Goal: Complete application form: Complete application form

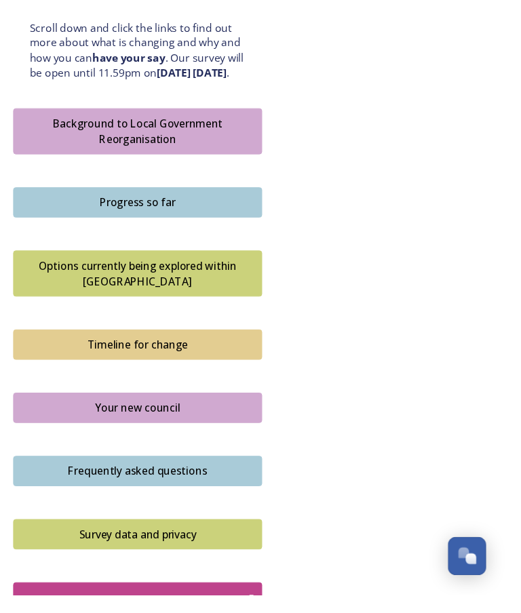
scroll to position [783, 0]
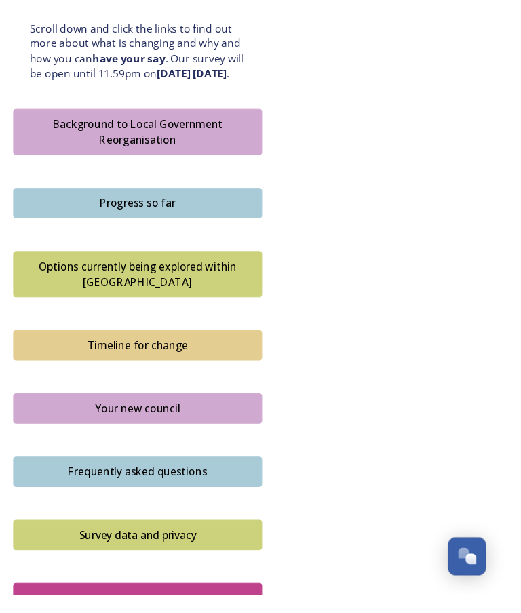
click at [178, 608] on div "Take part in the survey" at bounding box center [132, 618] width 223 height 20
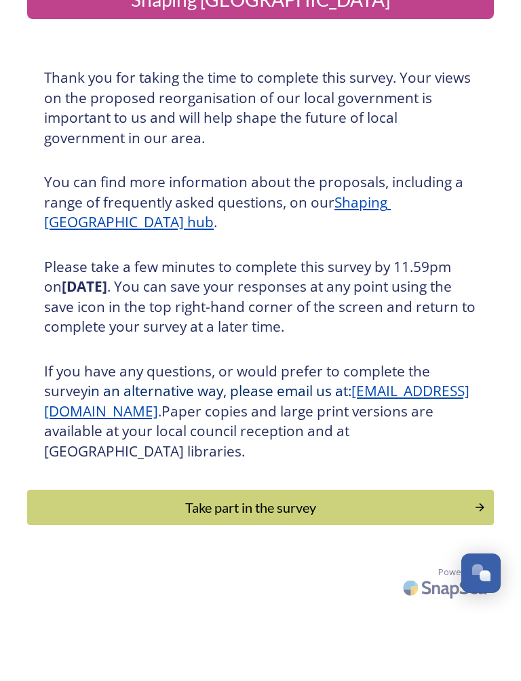
scroll to position [14, 0]
click at [474, 558] on button "Take part in the survey" at bounding box center [260, 575] width 467 height 35
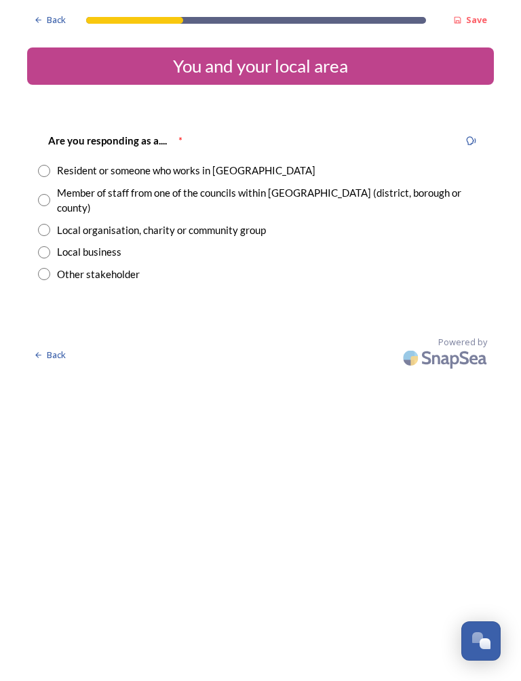
click at [50, 169] on input "radio" at bounding box center [44, 171] width 12 height 12
radio input "true"
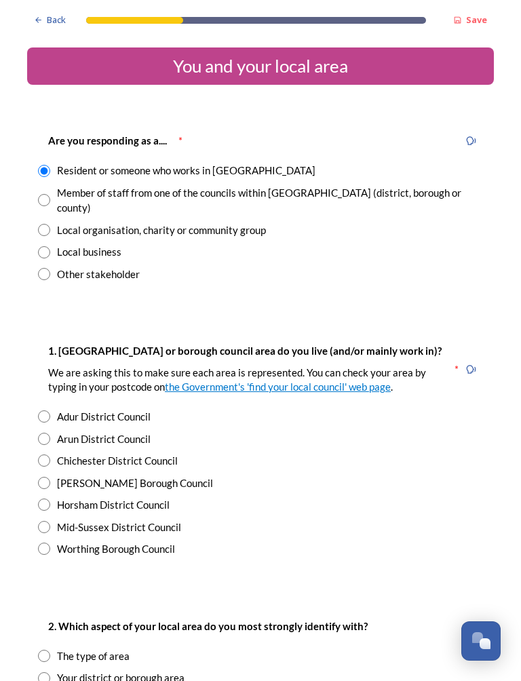
click at [48, 455] on input "radio" at bounding box center [44, 461] width 12 height 12
radio input "true"
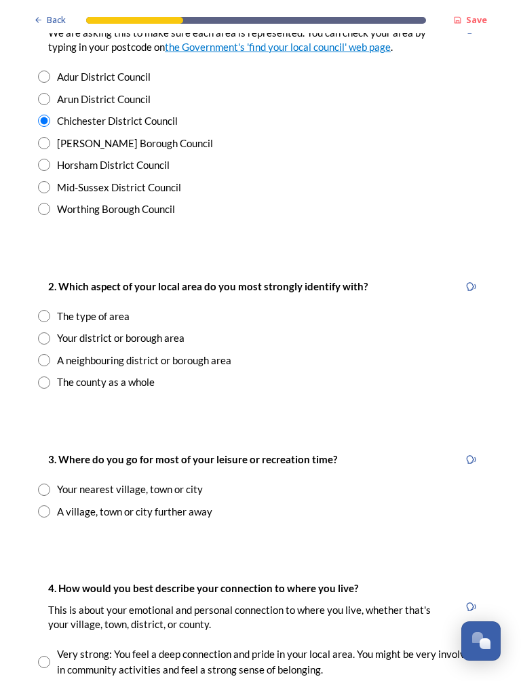
scroll to position [343, 0]
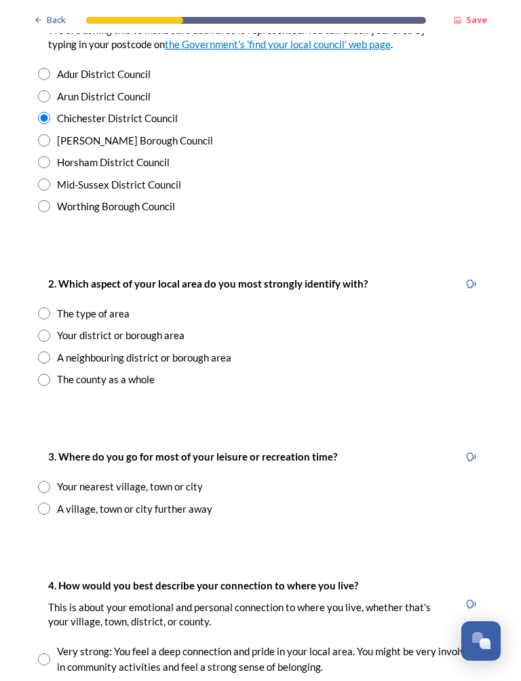
click at [45, 330] on input "radio" at bounding box center [44, 336] width 12 height 12
radio input "true"
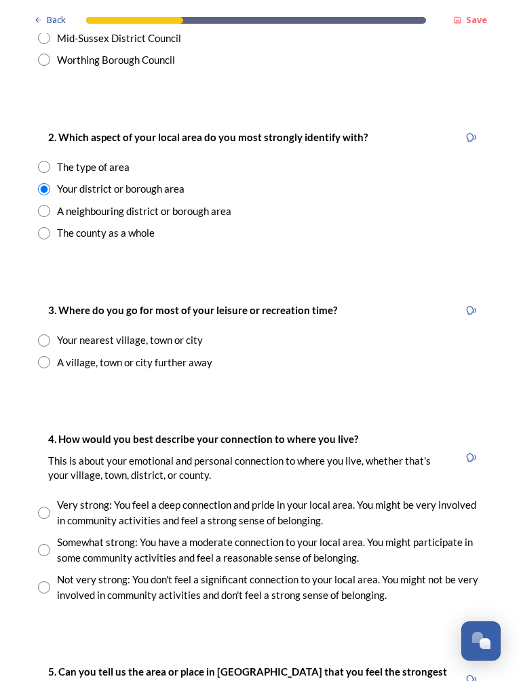
scroll to position [490, 0]
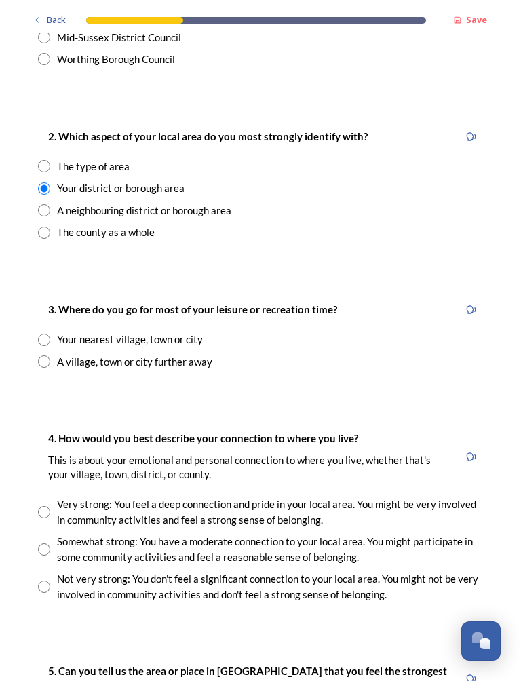
click at [47, 334] on input "radio" at bounding box center [44, 340] width 12 height 12
radio input "true"
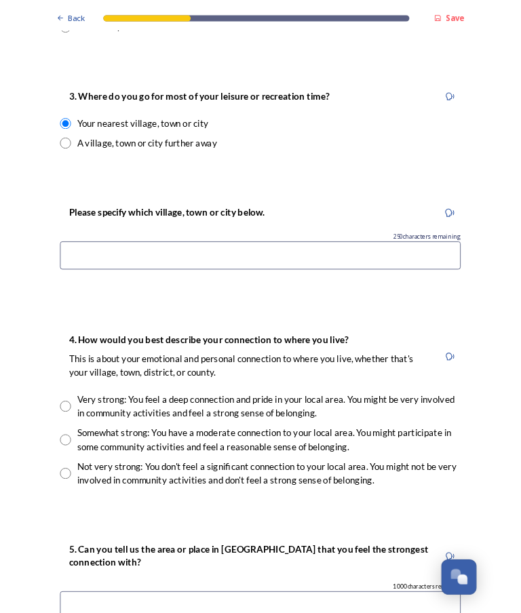
scroll to position [698, 0]
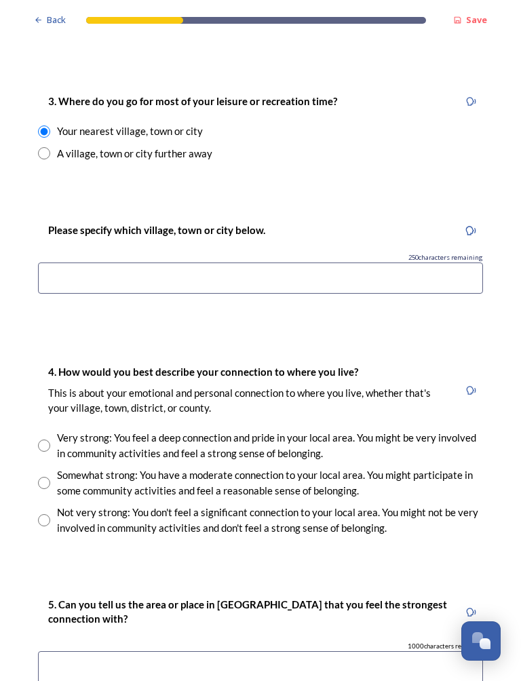
click at [62, 263] on input at bounding box center [260, 278] width 445 height 31
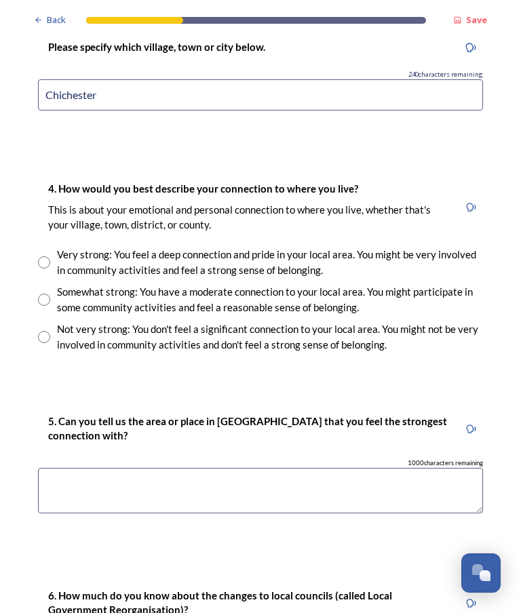
scroll to position [882, 0]
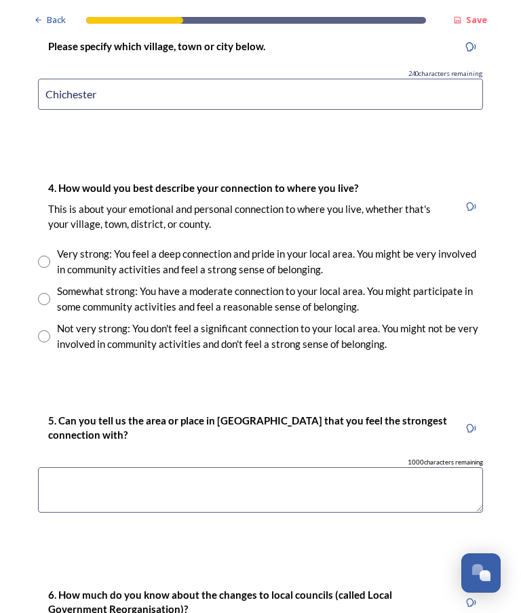
type input "Chichester"
click at [47, 256] on input "radio" at bounding box center [44, 262] width 12 height 12
radio input "true"
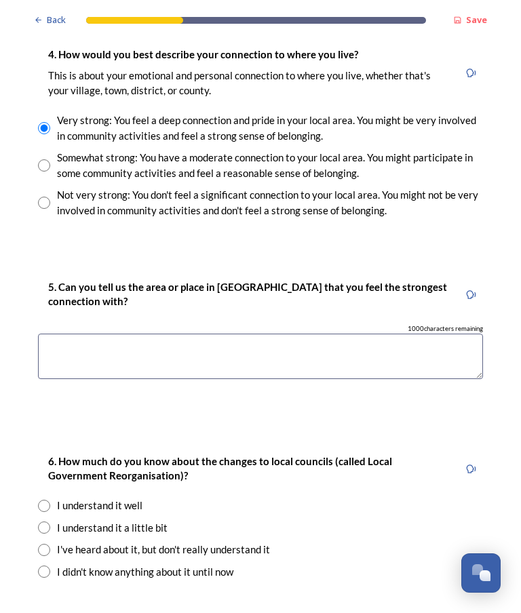
scroll to position [1018, 0]
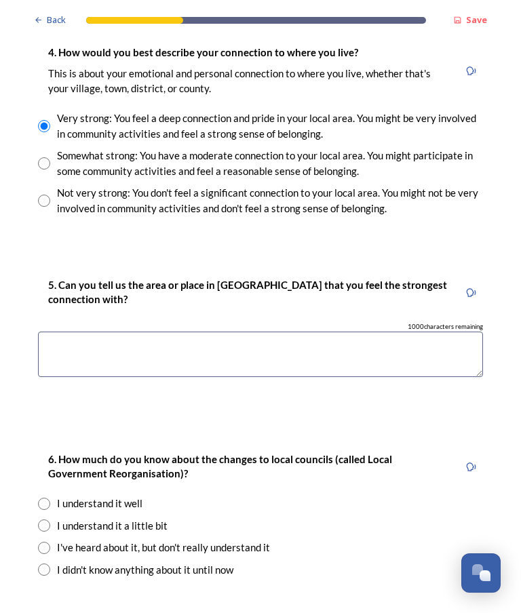
click at [42, 520] on input "radio" at bounding box center [44, 526] width 12 height 12
radio input "true"
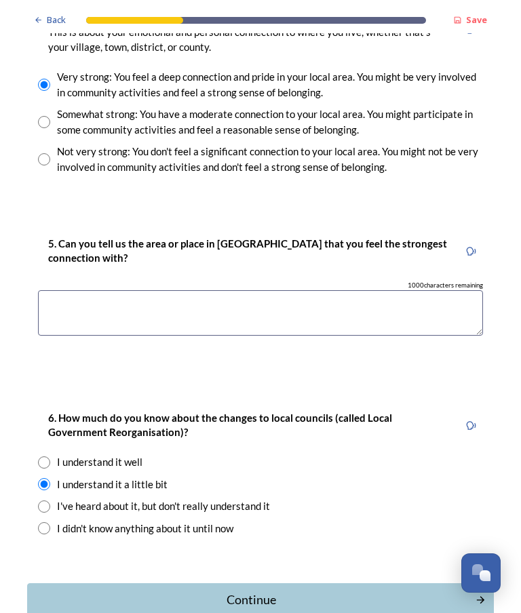
scroll to position [1058, 0]
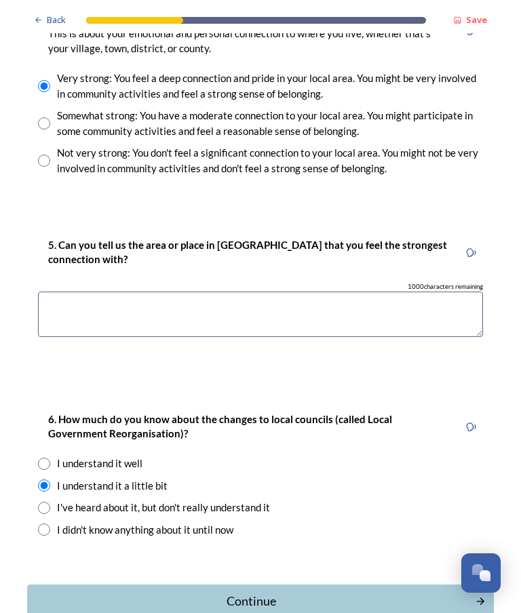
click at [273, 592] on div "Continue" at bounding box center [252, 601] width 434 height 18
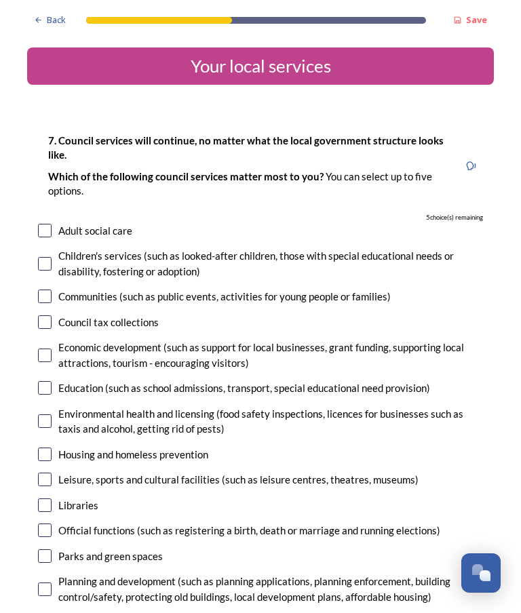
click at [48, 556] on input "checkbox" at bounding box center [45, 557] width 14 height 14
checkbox input "true"
click at [51, 293] on input "checkbox" at bounding box center [45, 297] width 14 height 14
checkbox input "true"
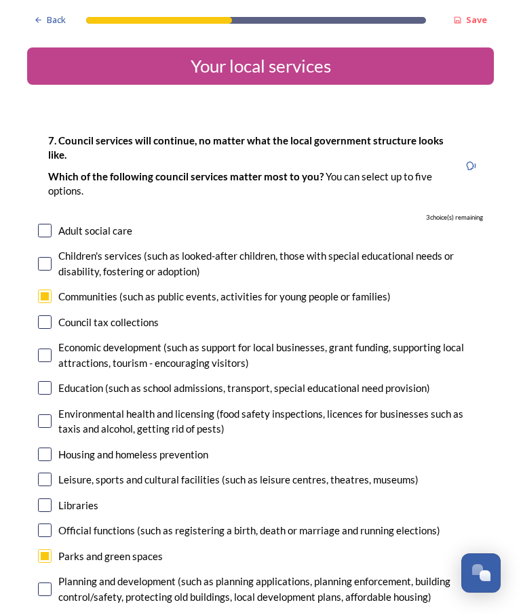
click at [39, 227] on input "checkbox" at bounding box center [45, 231] width 14 height 14
checkbox input "true"
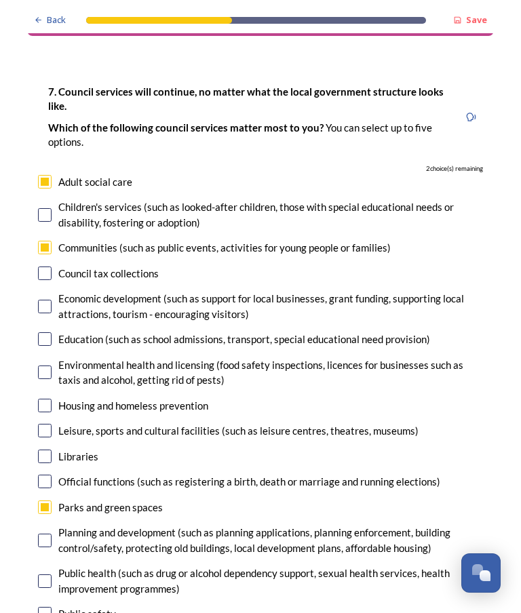
scroll to position [51, 0]
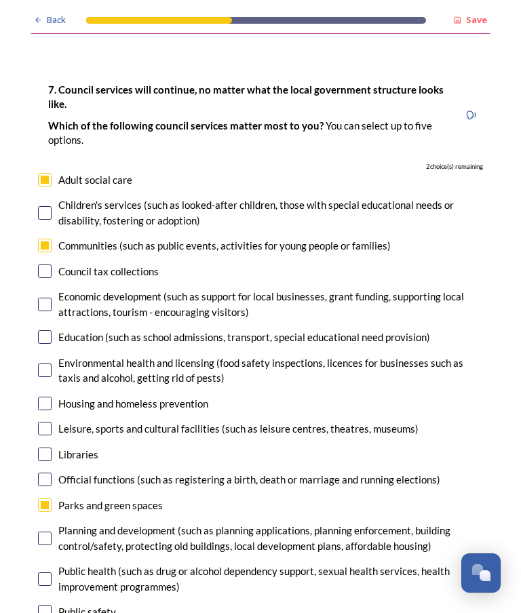
click at [39, 423] on input "checkbox" at bounding box center [45, 429] width 14 height 14
checkbox input "true"
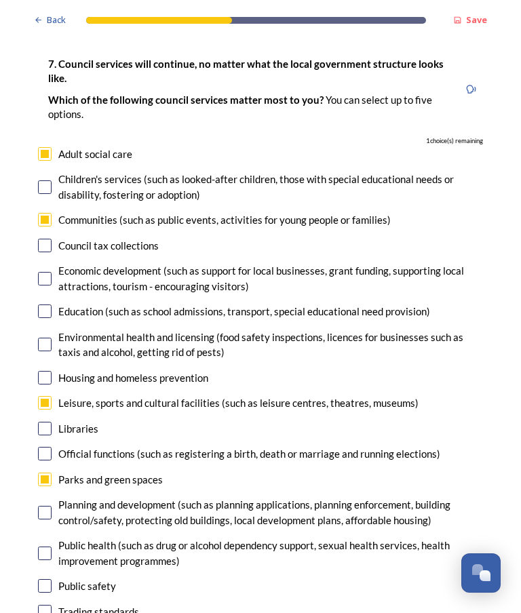
scroll to position [77, 0]
click at [44, 583] on input "checkbox" at bounding box center [45, 587] width 14 height 14
checkbox input "true"
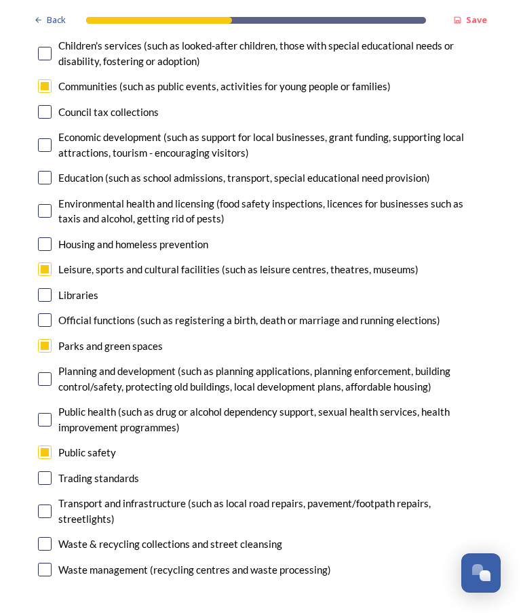
scroll to position [210, 0]
click at [41, 79] on input "checkbox" at bounding box center [45, 86] width 14 height 14
checkbox input "false"
click at [51, 563] on input "checkbox" at bounding box center [45, 570] width 14 height 14
checkbox input "true"
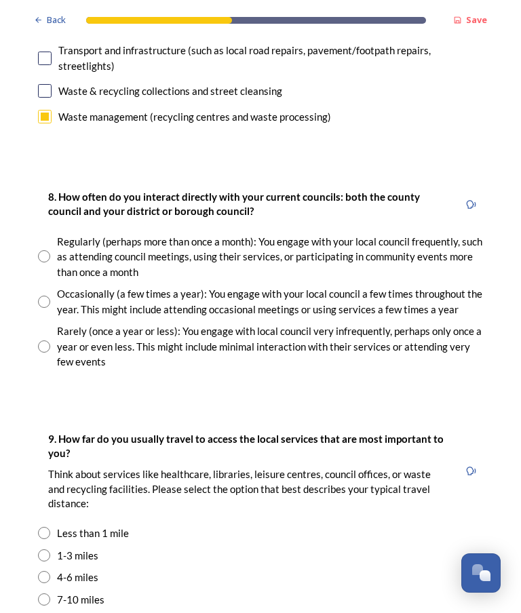
scroll to position [664, 0]
click at [43, 341] on input "radio" at bounding box center [44, 347] width 12 height 12
radio input "true"
click at [42, 550] on input "radio" at bounding box center [44, 556] width 12 height 12
radio input "true"
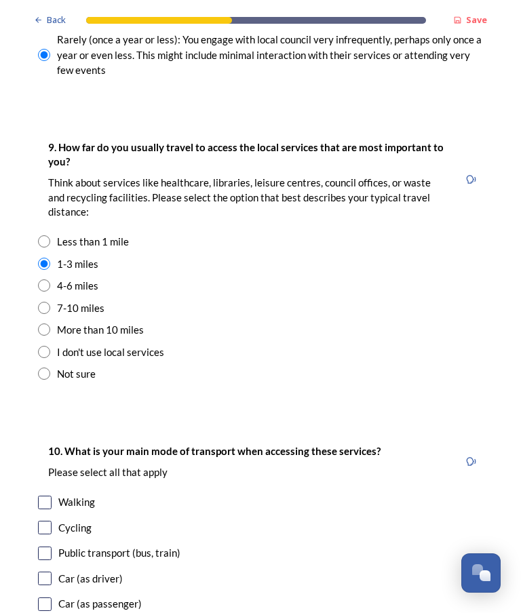
scroll to position [957, 0]
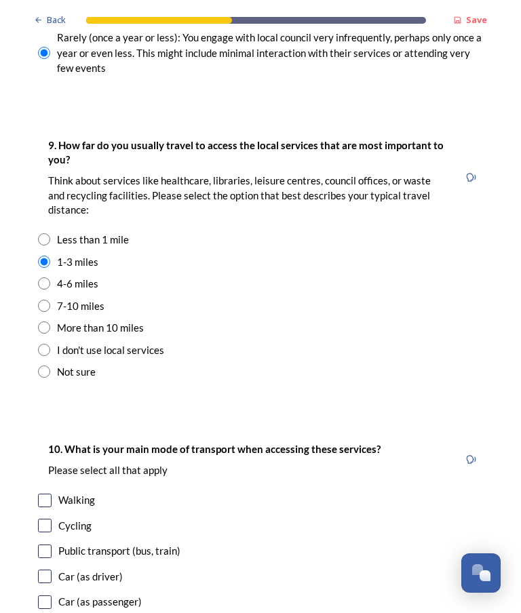
click at [33, 555] on div "10. What is your main mode of transport when accessing these services? Please s…" at bounding box center [260, 566] width 467 height 276
click at [42, 596] on input "checkbox" at bounding box center [45, 603] width 14 height 14
checkbox input "true"
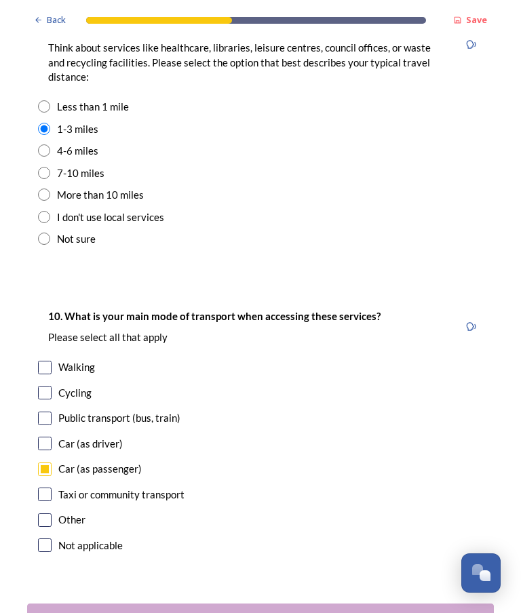
scroll to position [1090, 0]
click at [244, 611] on div "Continue" at bounding box center [252, 620] width 434 height 18
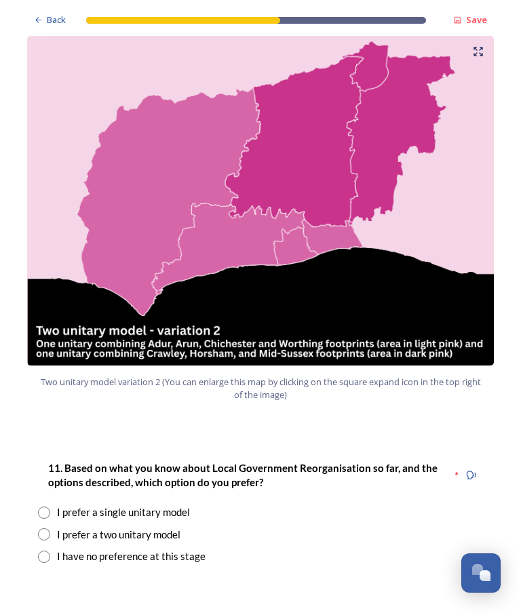
scroll to position [1424, 0]
click at [44, 529] on input "radio" at bounding box center [44, 535] width 12 height 12
radio input "true"
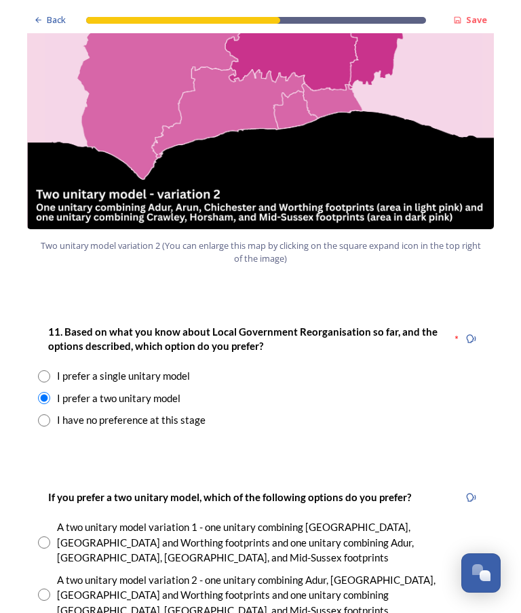
scroll to position [1560, 0]
radio input "true"
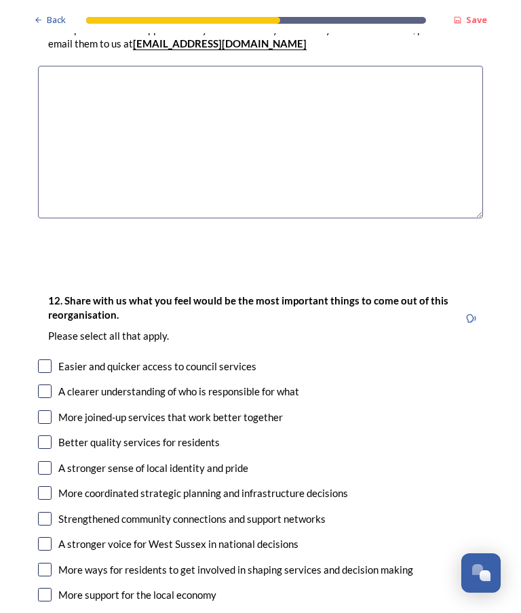
scroll to position [2262, 0]
click at [49, 563] on input "checkbox" at bounding box center [45, 570] width 14 height 14
checkbox input "true"
click at [41, 385] on input "checkbox" at bounding box center [45, 392] width 14 height 14
checkbox input "true"
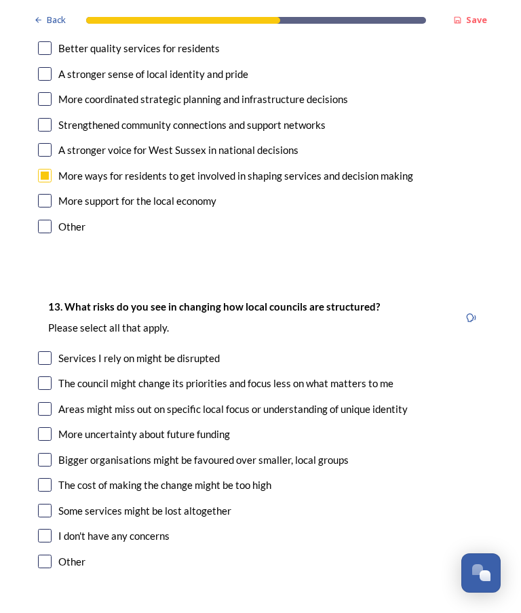
scroll to position [2657, 0]
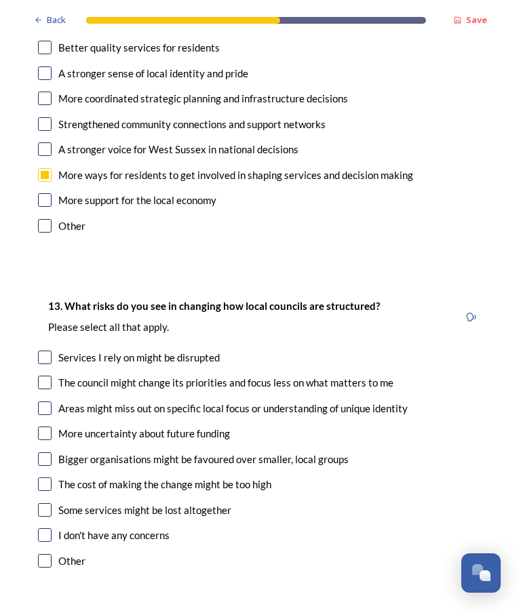
click at [38, 453] on input "checkbox" at bounding box center [45, 460] width 14 height 14
checkbox input "true"
click at [39, 478] on input "checkbox" at bounding box center [45, 485] width 14 height 14
checkbox input "true"
click at [39, 402] on input "checkbox" at bounding box center [45, 409] width 14 height 14
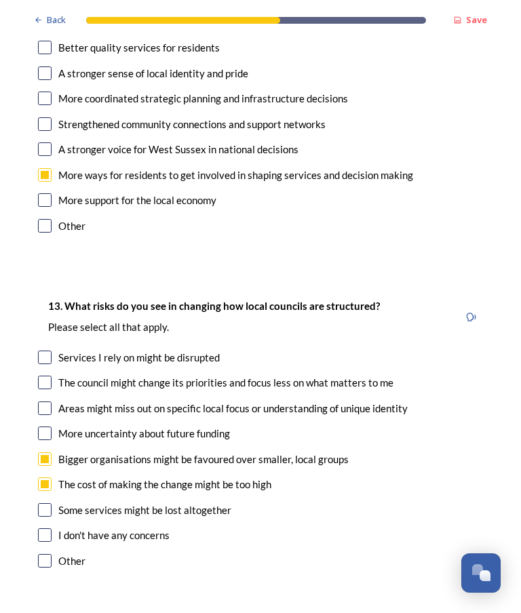
checkbox input "true"
click at [39, 427] on input "checkbox" at bounding box center [45, 434] width 14 height 14
checkbox input "true"
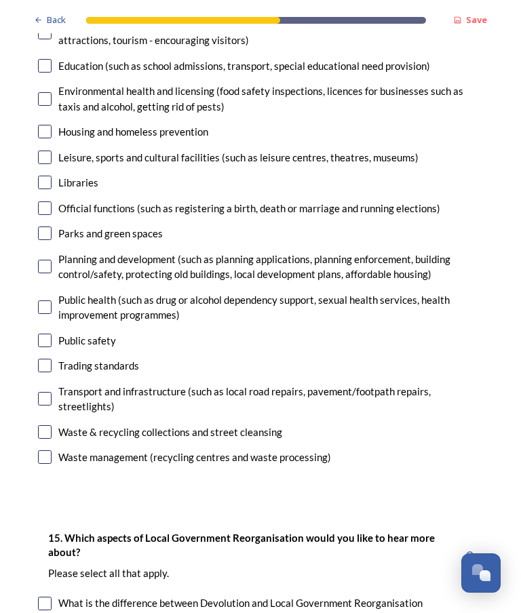
scroll to position [3495, 0]
